Goal: Find contact information: Find contact information

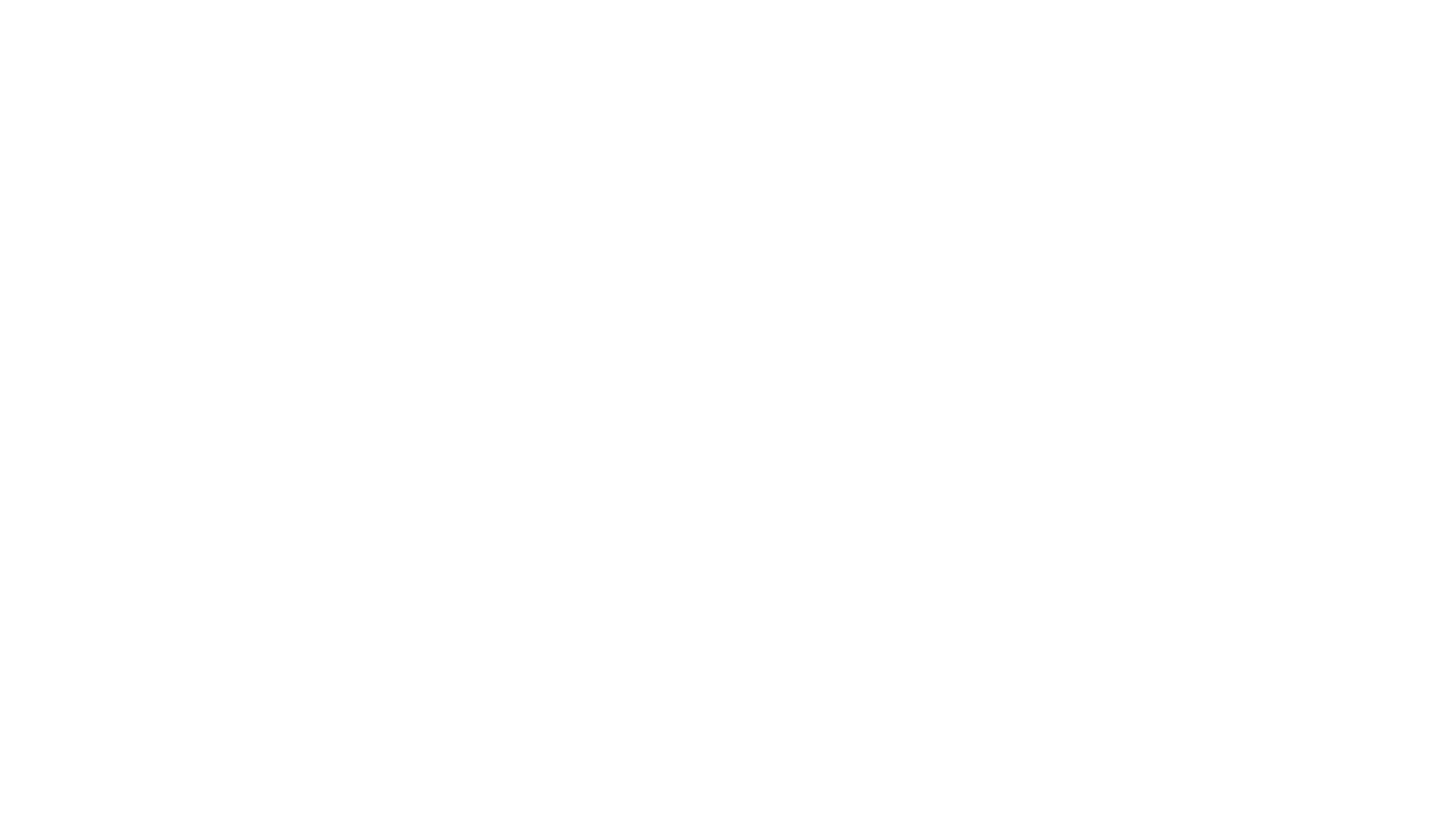
select select "Song"
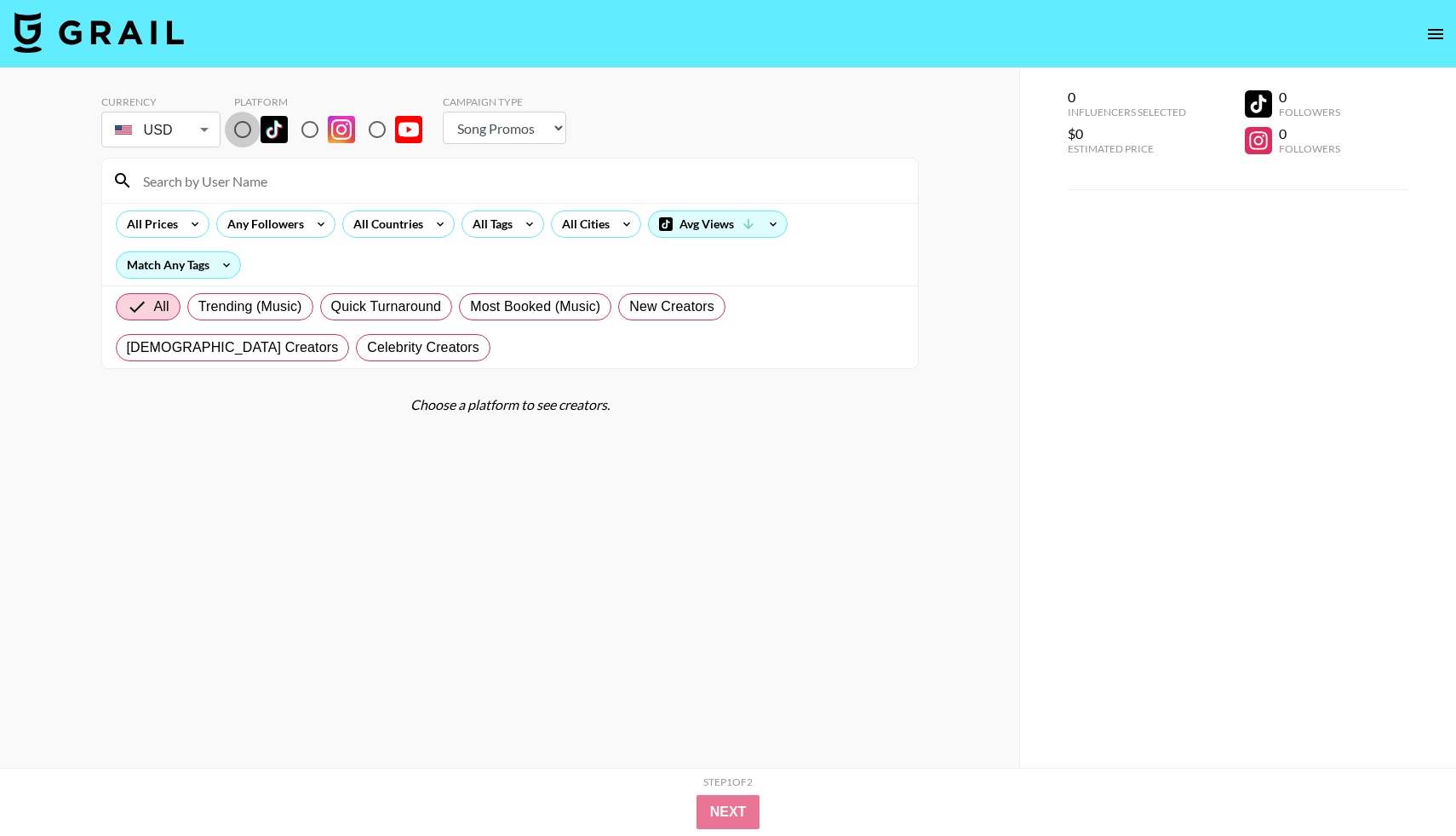
click at [243, 135] on input "radio" at bounding box center [243, 129] width 36 height 36
radio input "true"
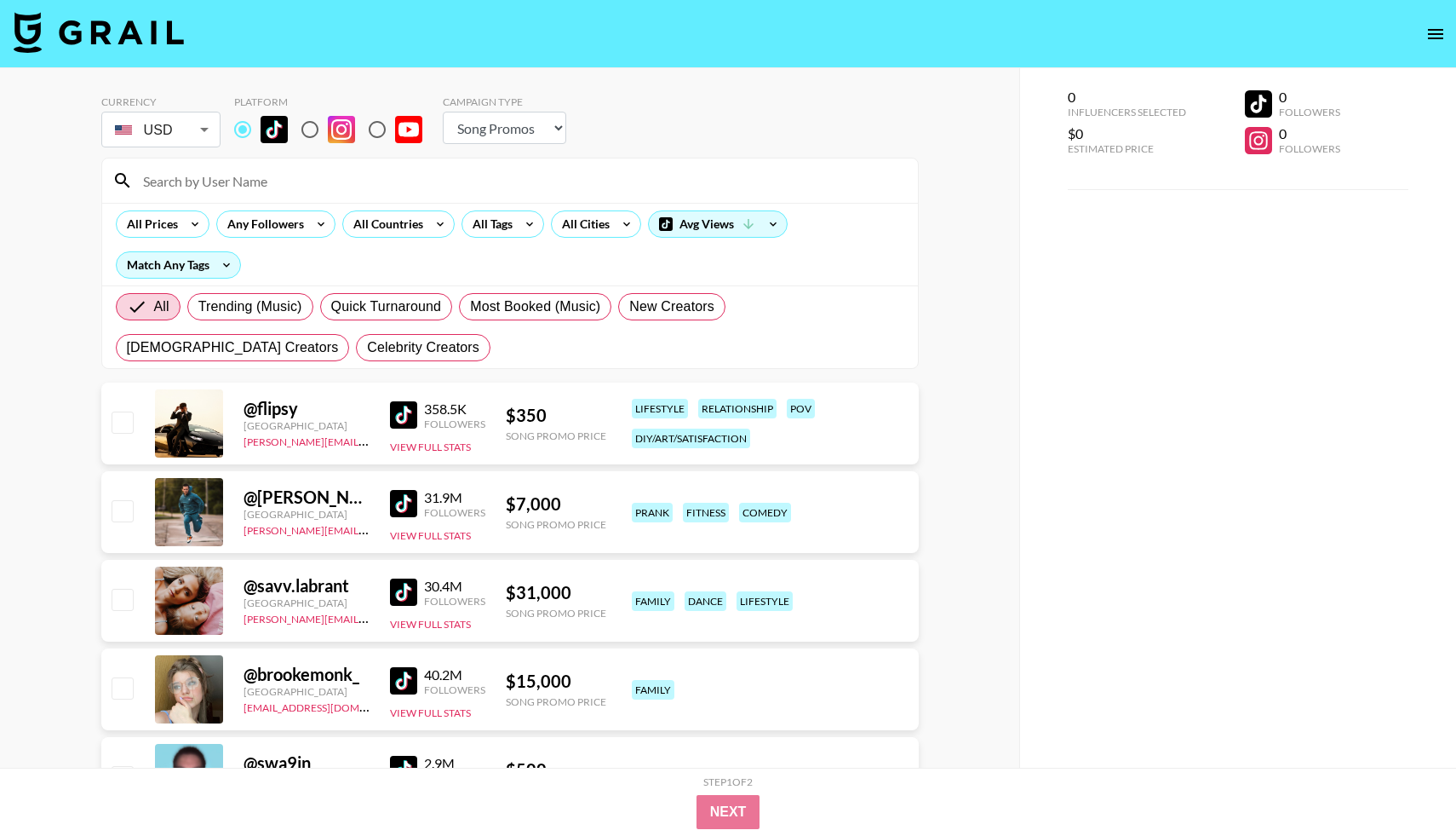
click at [250, 190] on input at bounding box center [520, 180] width 775 height 27
paste input "annali"
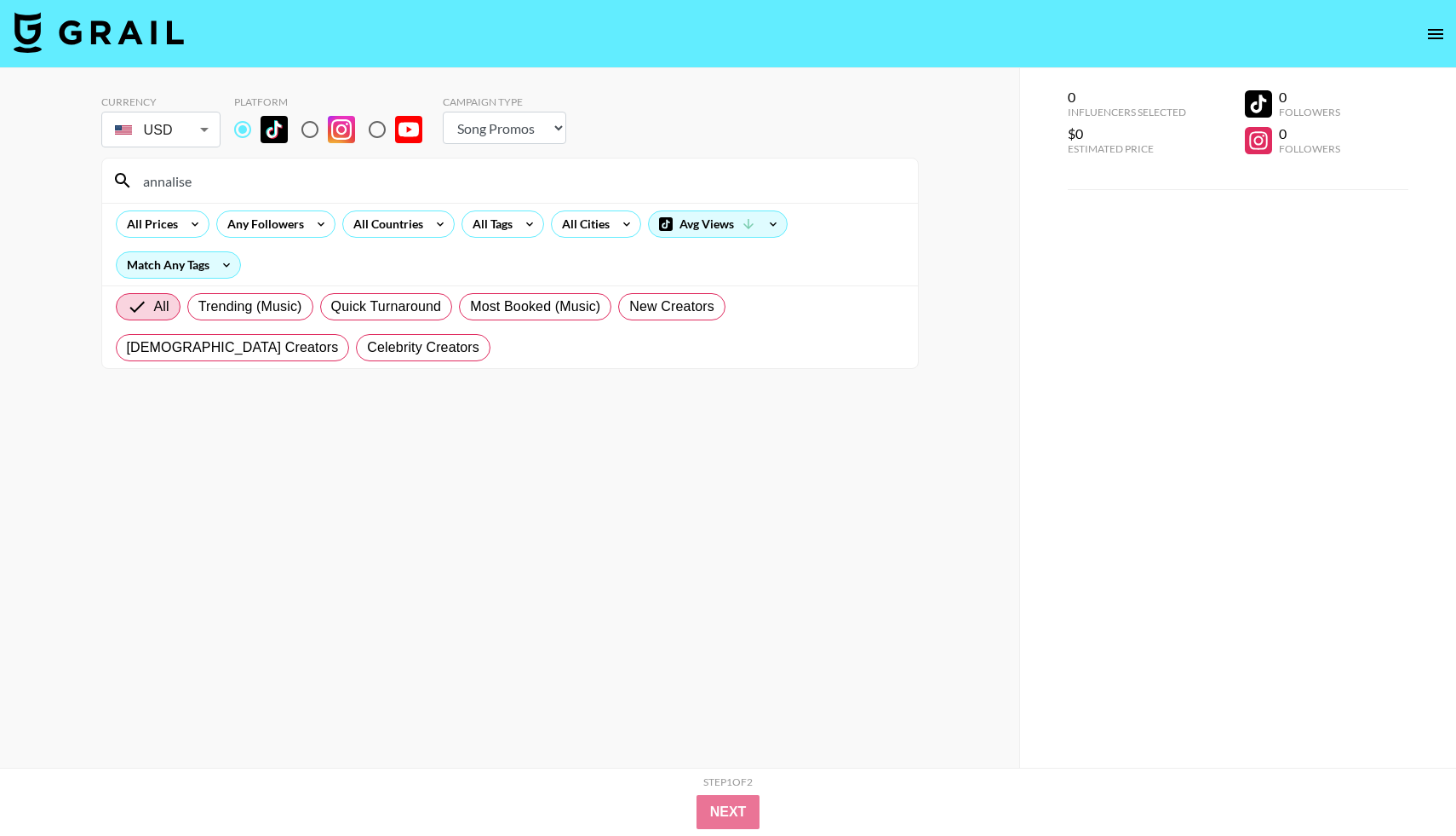
click at [227, 190] on input "annalise" at bounding box center [520, 180] width 775 height 27
paste input "barefootgurlz"
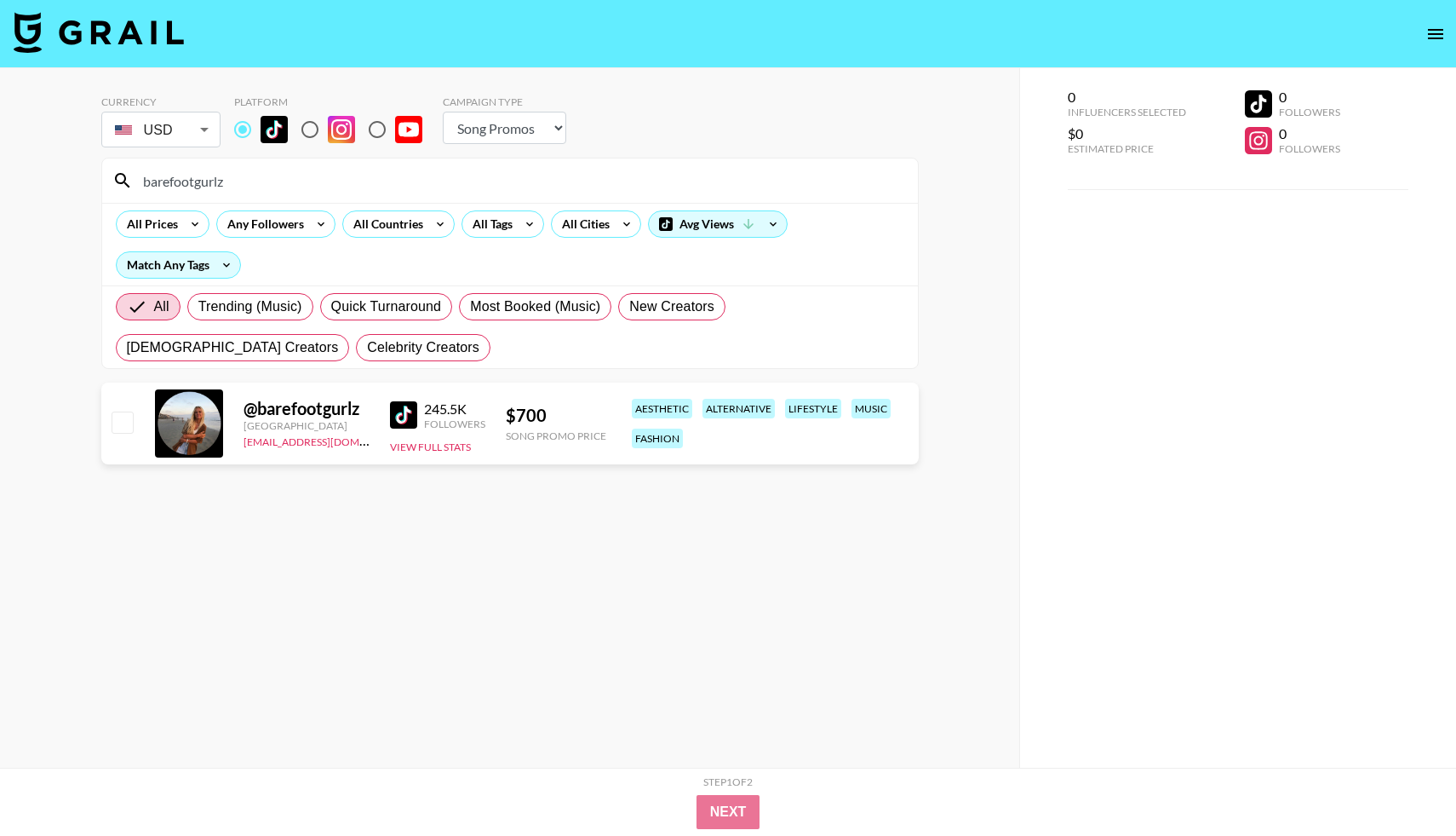
type input "barefootgurlz"
drag, startPoint x: 338, startPoint y: 443, endPoint x: 243, endPoint y: 446, distance: 95.0
click at [243, 446] on div "[EMAIL_ADDRESS][DOMAIN_NAME]" at bounding box center [307, 440] width 126 height 17
copy link "[EMAIL_ADDRESS][DOMAIN_NAME]"
